Goal: Check status: Check status

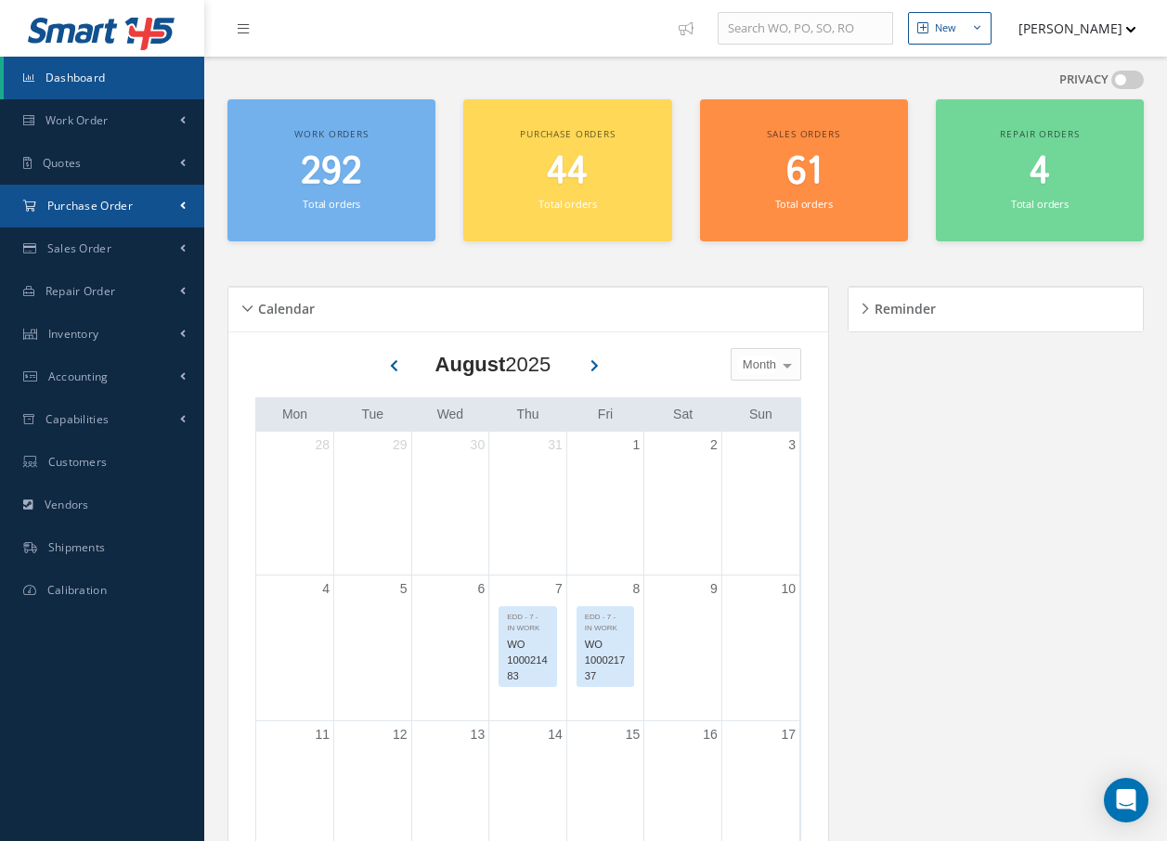
click at [101, 204] on span "Purchase Order" at bounding box center [89, 206] width 85 height 16
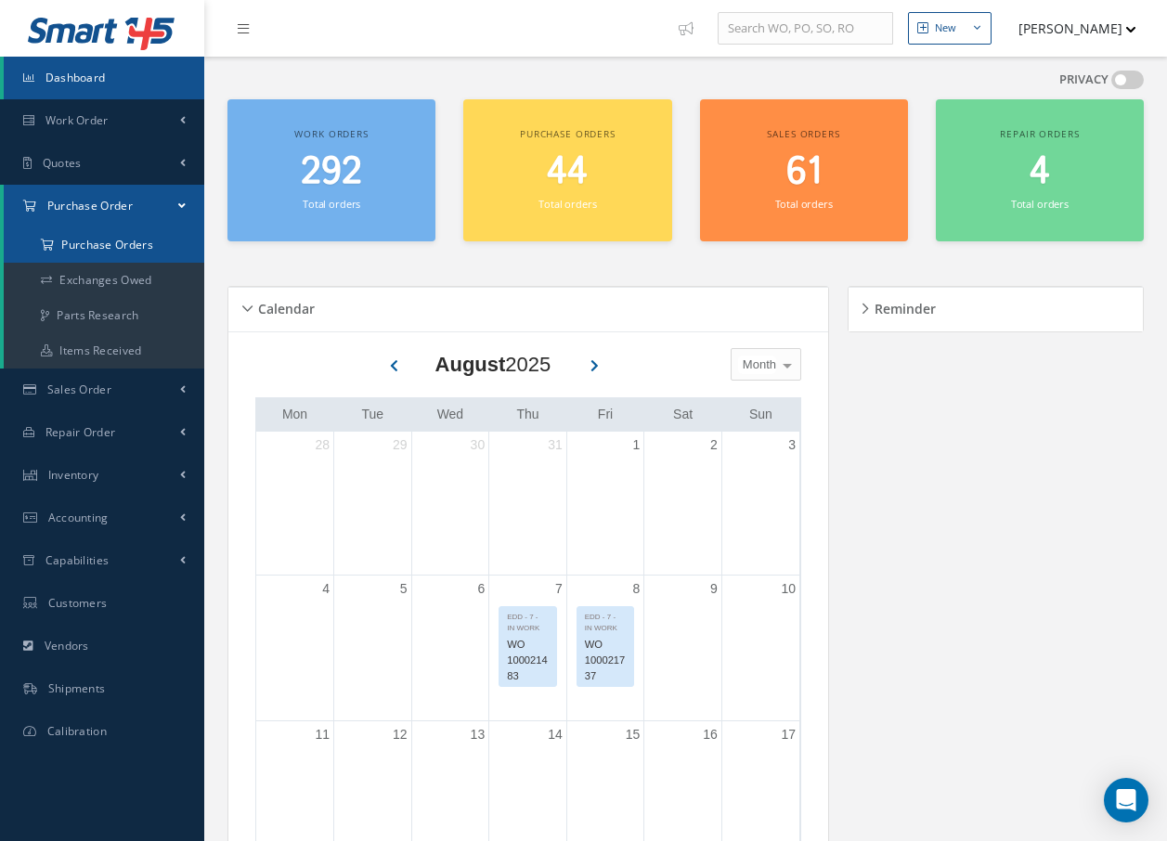
click at [127, 244] on a=1&status_id=2&status_id=3&status_id=5&collapsedFilters"] "Purchase Orders" at bounding box center [104, 245] width 201 height 35
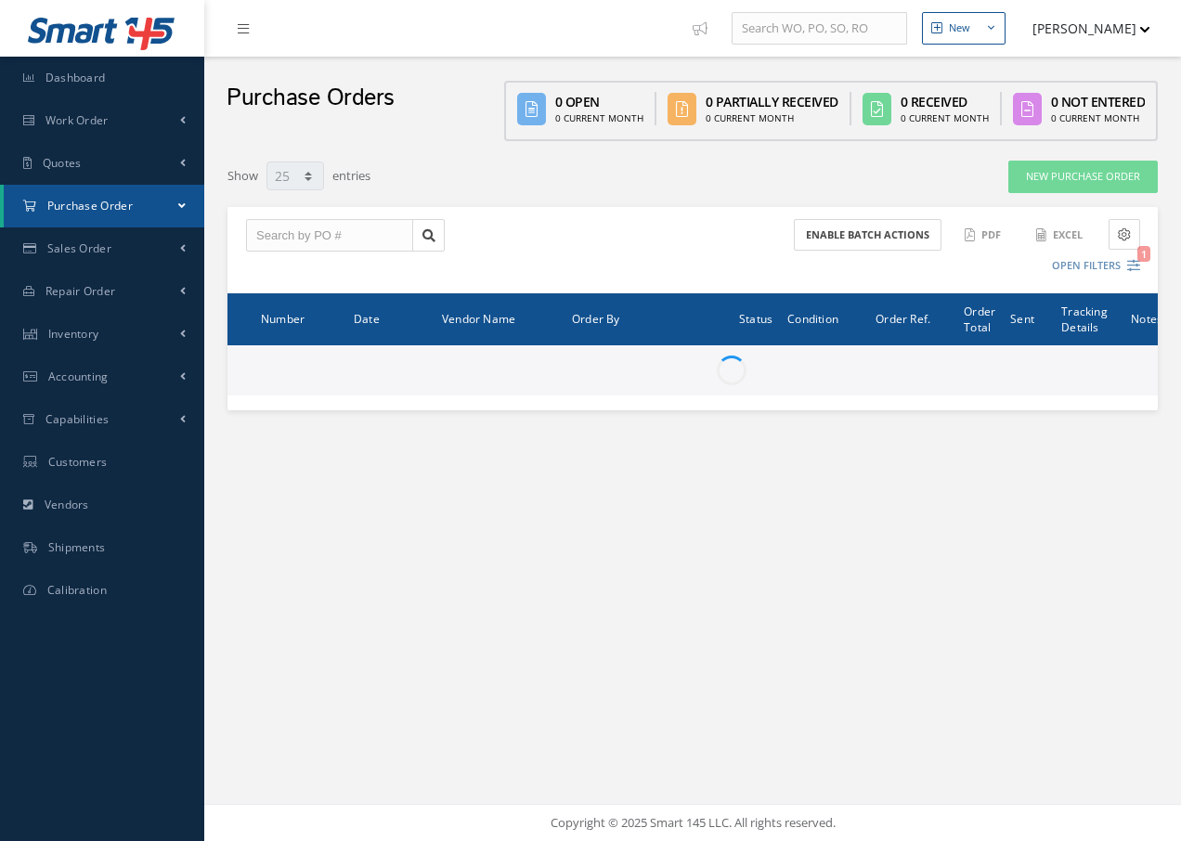
select select "25"
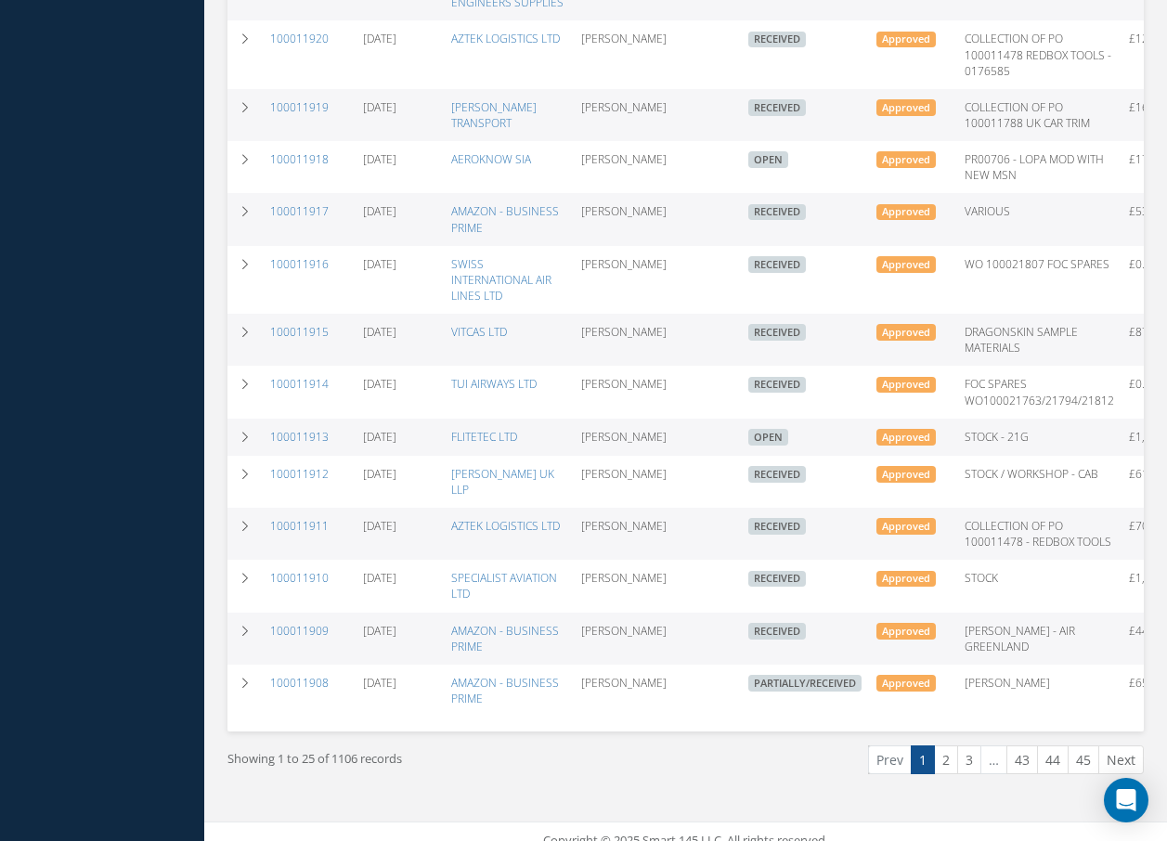
scroll to position [957, 0]
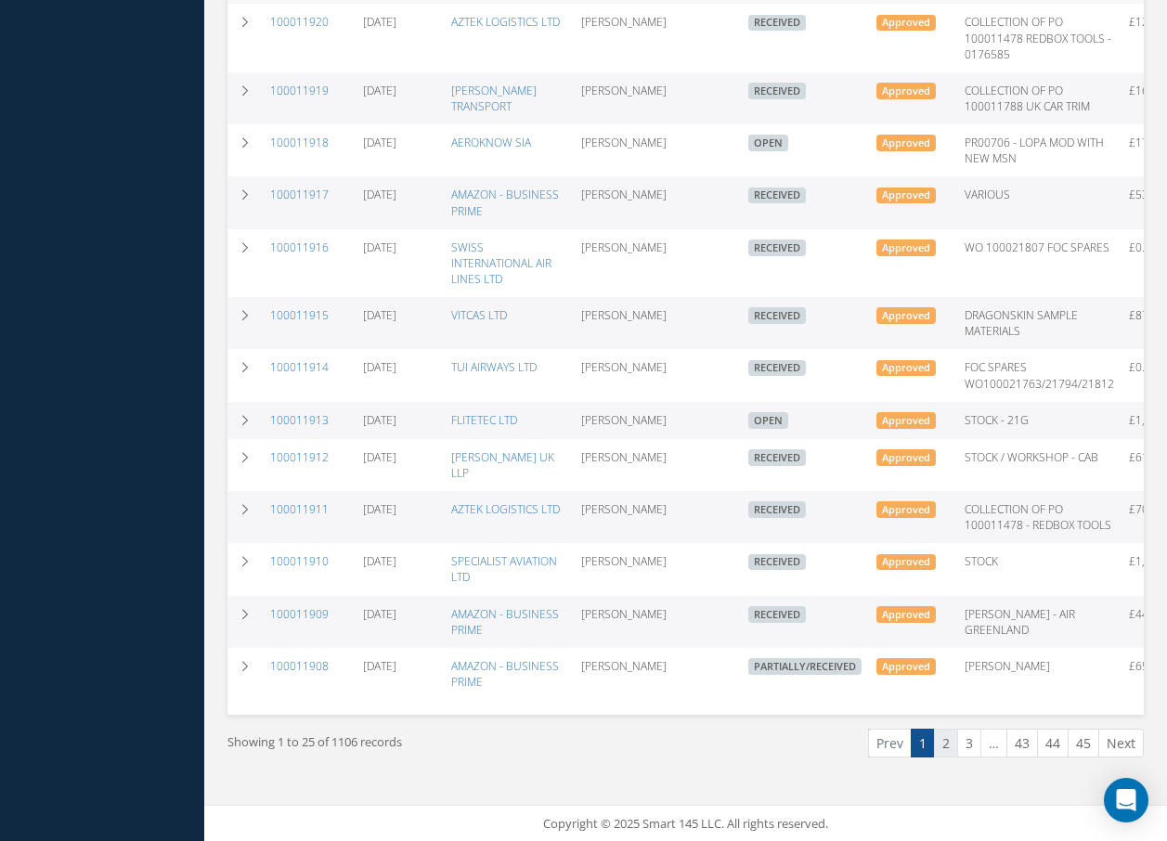
click at [949, 745] on link "2" at bounding box center [946, 743] width 24 height 29
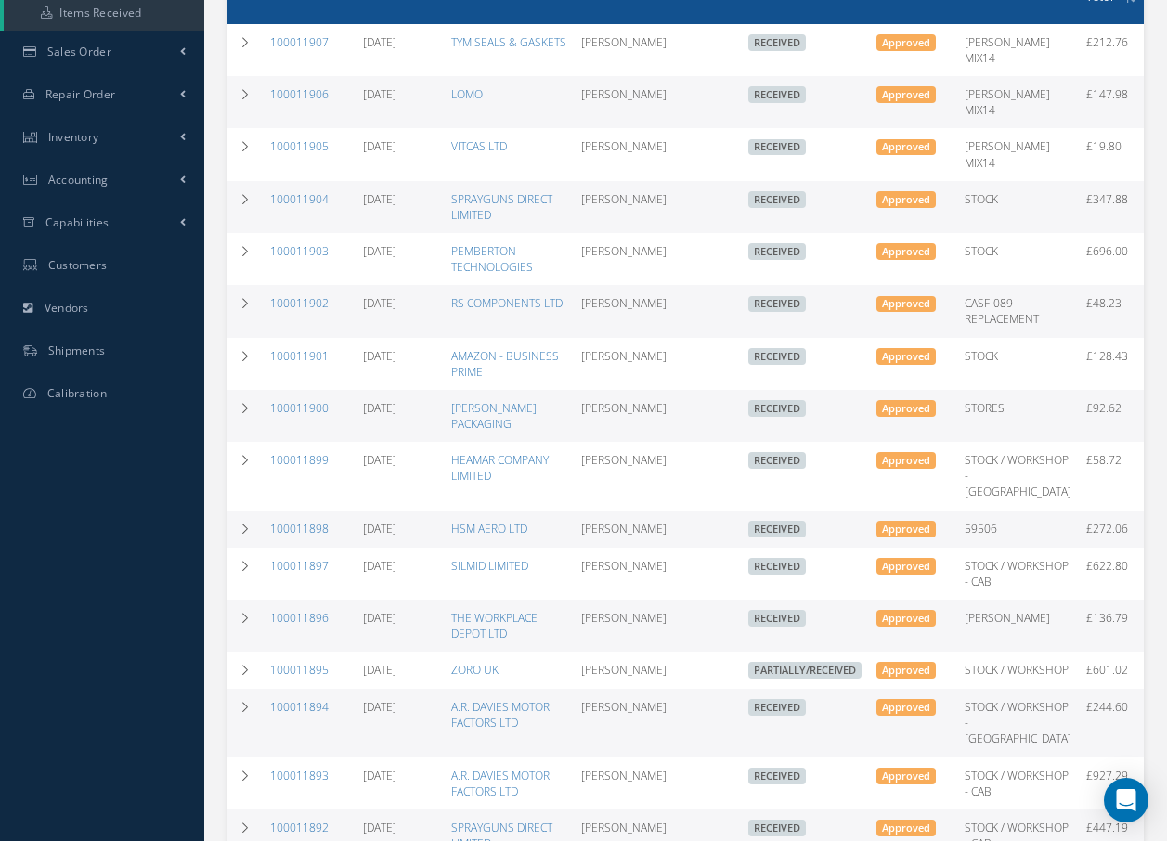
scroll to position [372, 0]
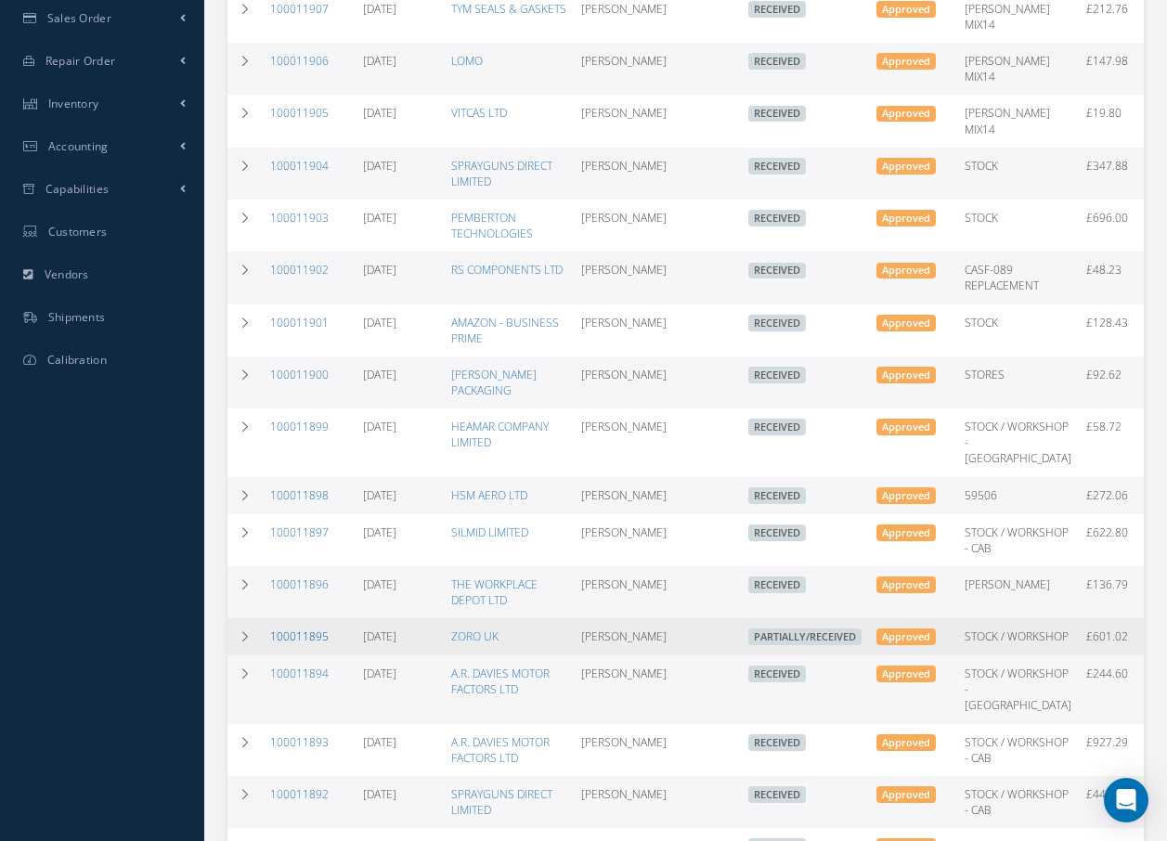
click at [299, 629] on link "100011895" at bounding box center [299, 637] width 59 height 16
